Goal: Transaction & Acquisition: Download file/media

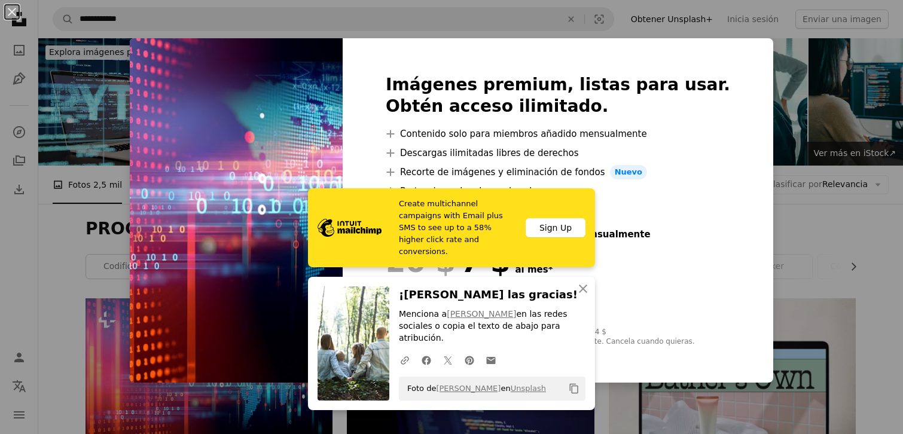
scroll to position [234, 0]
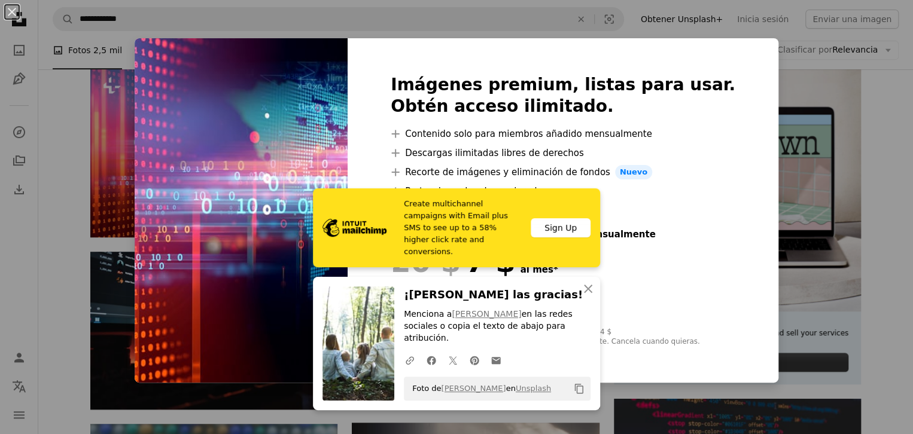
click at [652, 328] on div at bounding box center [563, 323] width 345 height 10
click at [581, 296] on icon "An X shape" at bounding box center [588, 289] width 14 height 14
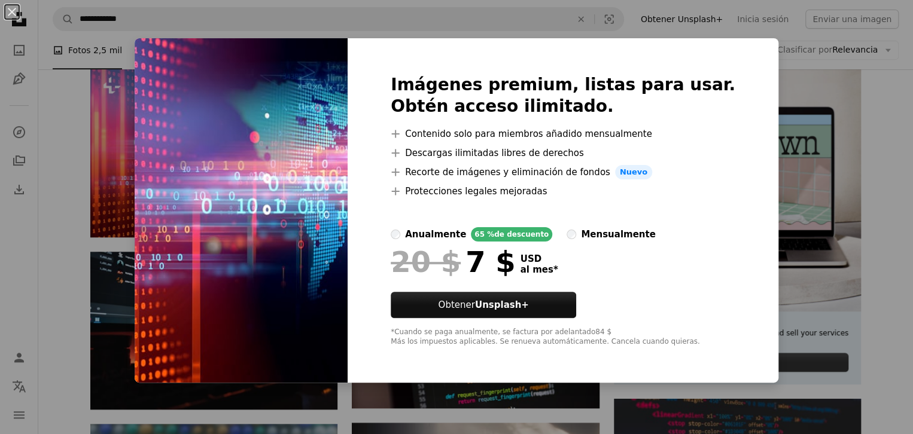
click at [578, 326] on div "Imágenes premium, listas para usar. Obtén acceso ilimitado. A plus sign Conteni…" at bounding box center [563, 210] width 431 height 345
click at [129, 279] on div "An X shape Imágenes premium, listas para usar. Obtén acceso ilimitado. A plus s…" at bounding box center [456, 217] width 913 height 434
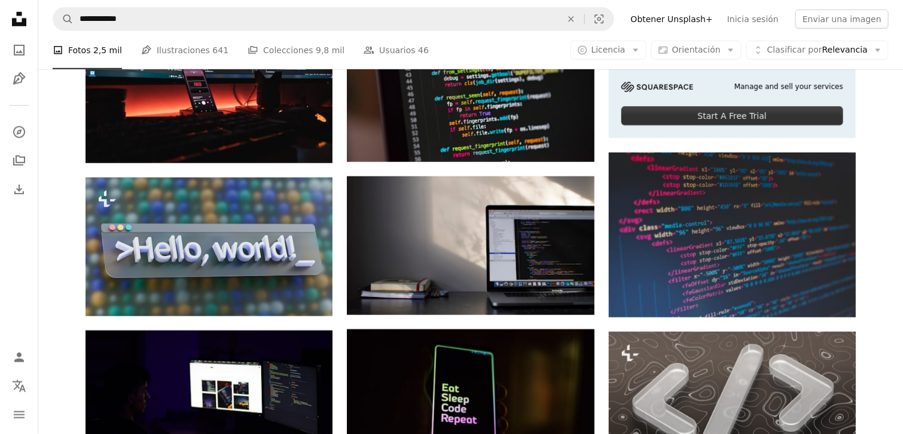
scroll to position [483, 0]
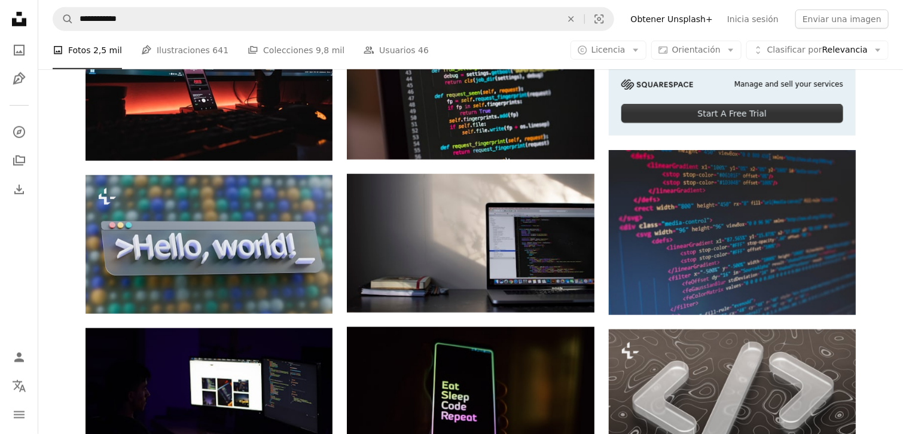
drag, startPoint x: 903, startPoint y: 121, endPoint x: 904, endPoint y: 149, distance: 28.2
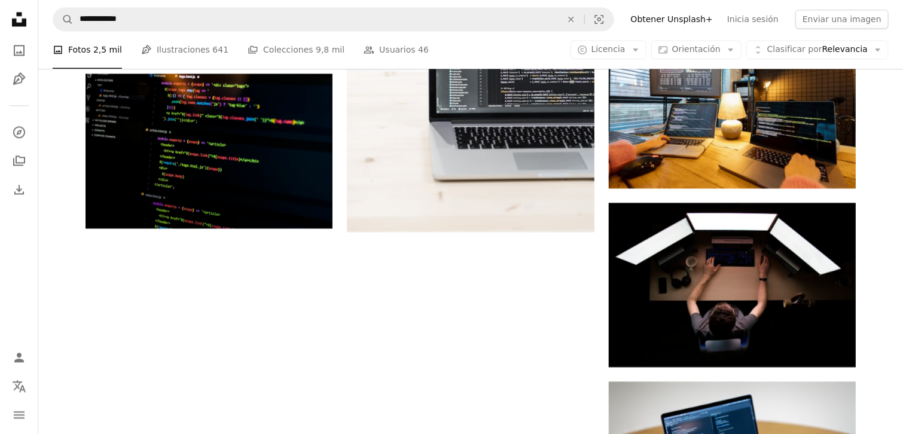
scroll to position [1278, 0]
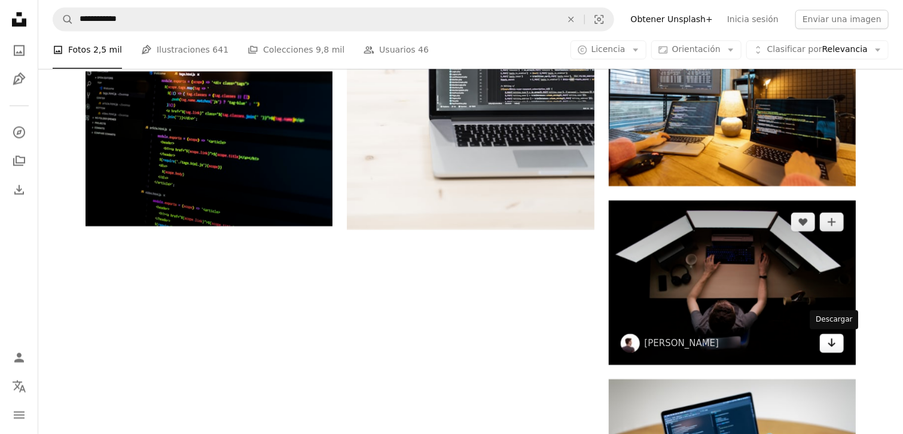
click at [828, 343] on icon "Arrow pointing down" at bounding box center [832, 343] width 10 height 14
